Goal: Information Seeking & Learning: Learn about a topic

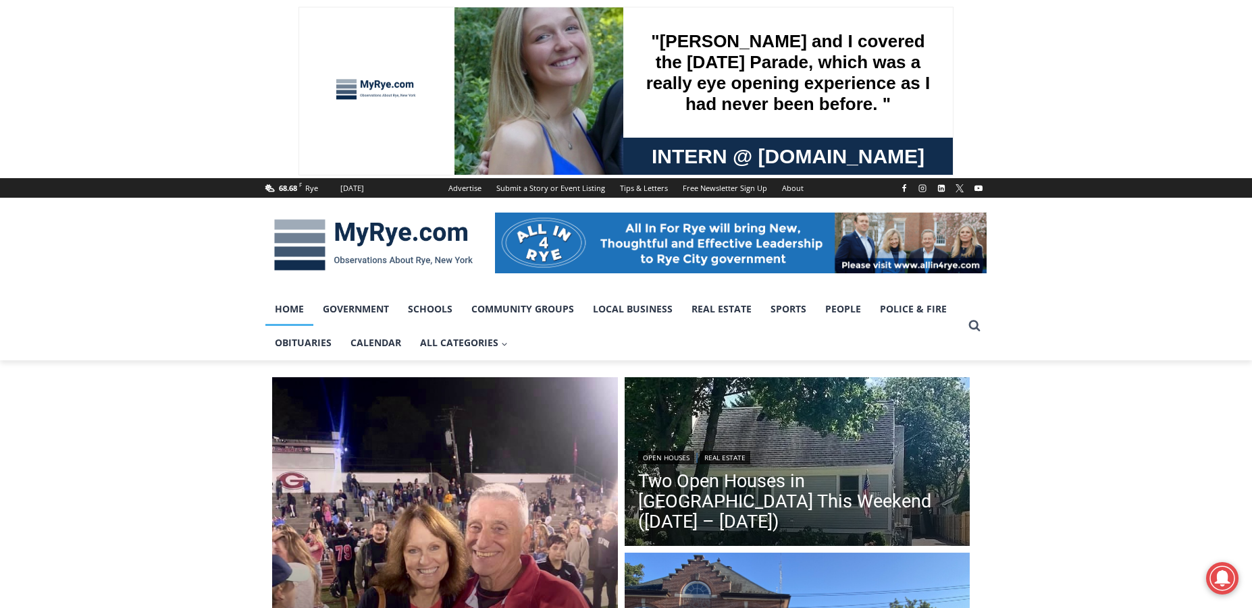
scroll to position [203, 0]
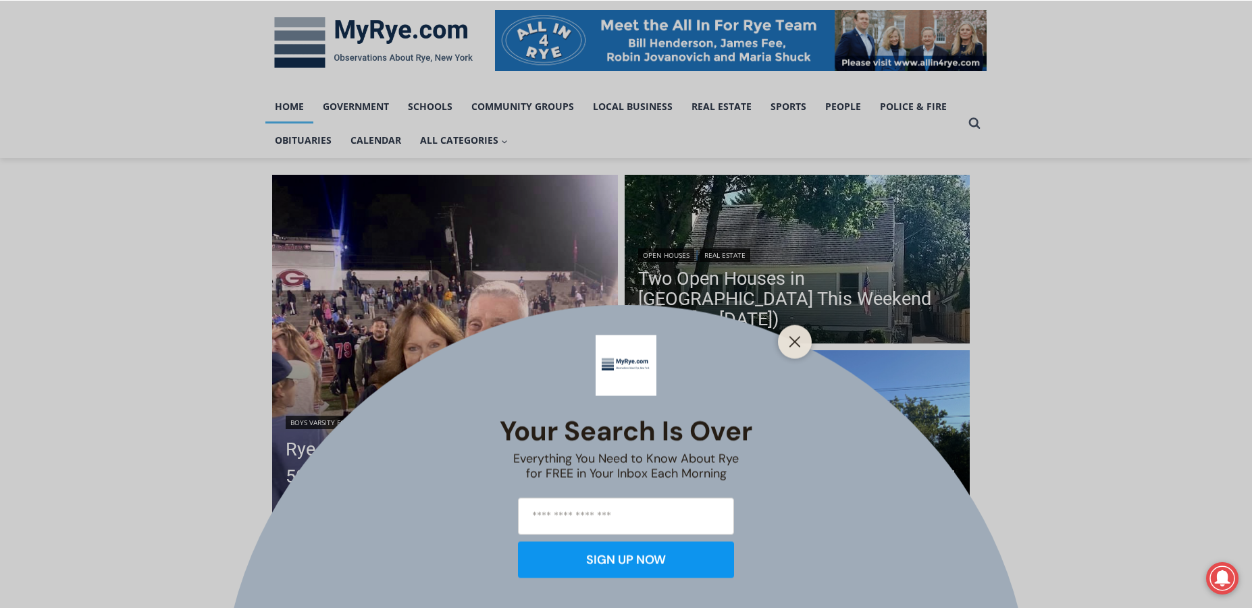
drag, startPoint x: 795, startPoint y: 344, endPoint x: 783, endPoint y: 347, distance: 13.3
click at [795, 344] on icon "Close" at bounding box center [795, 342] width 12 height 12
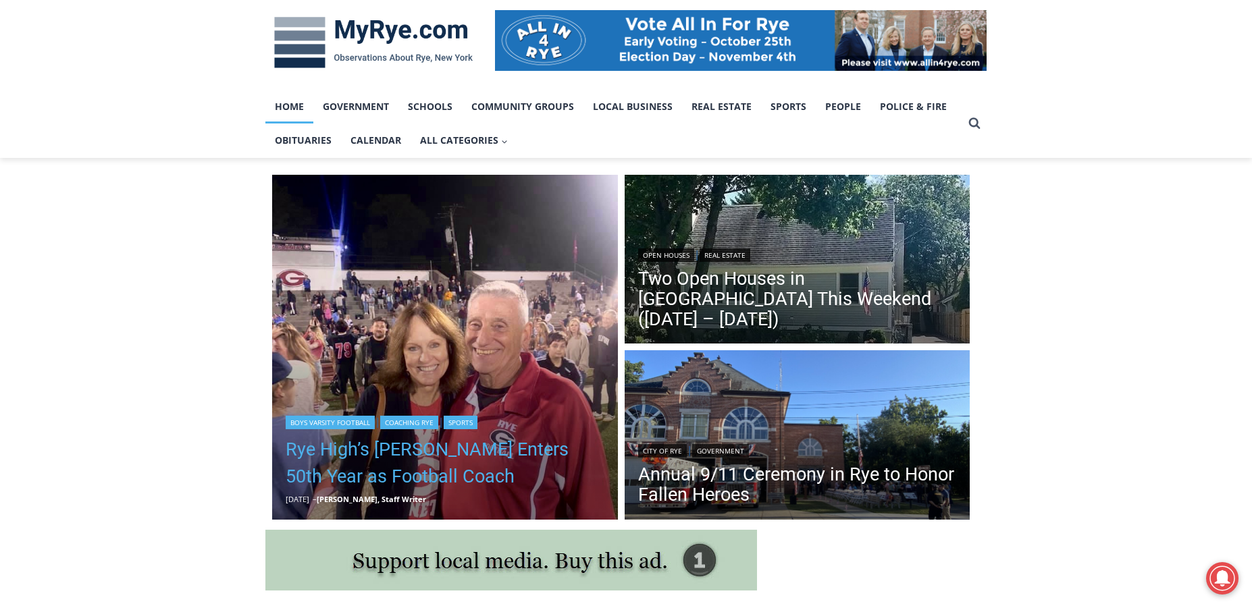
click at [396, 451] on link "Rye High’s [PERSON_NAME] Enters 50th Year as Football Coach" at bounding box center [445, 463] width 319 height 54
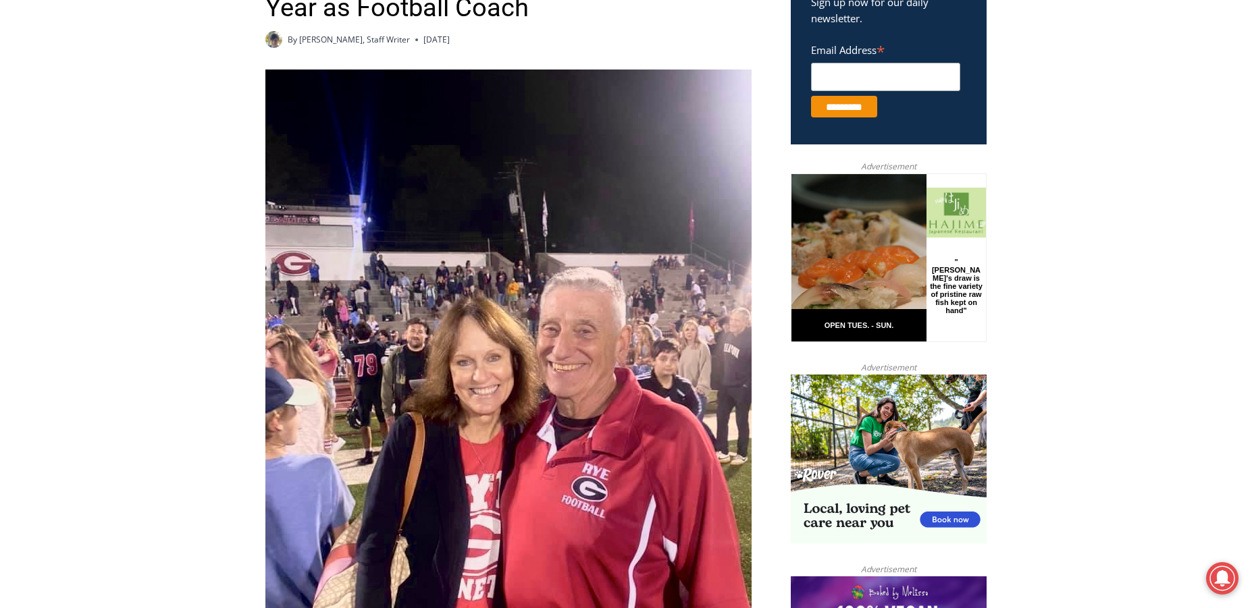
scroll to position [135, 0]
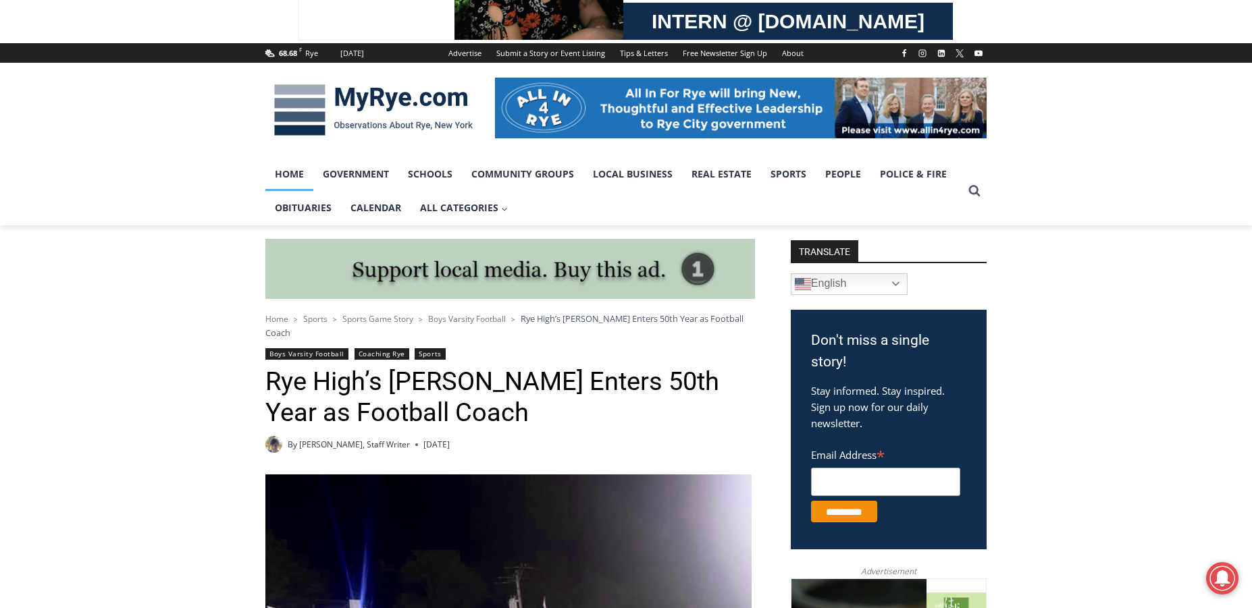
click at [300, 174] on link "Home" at bounding box center [289, 174] width 48 height 34
